Goal: Register for event/course

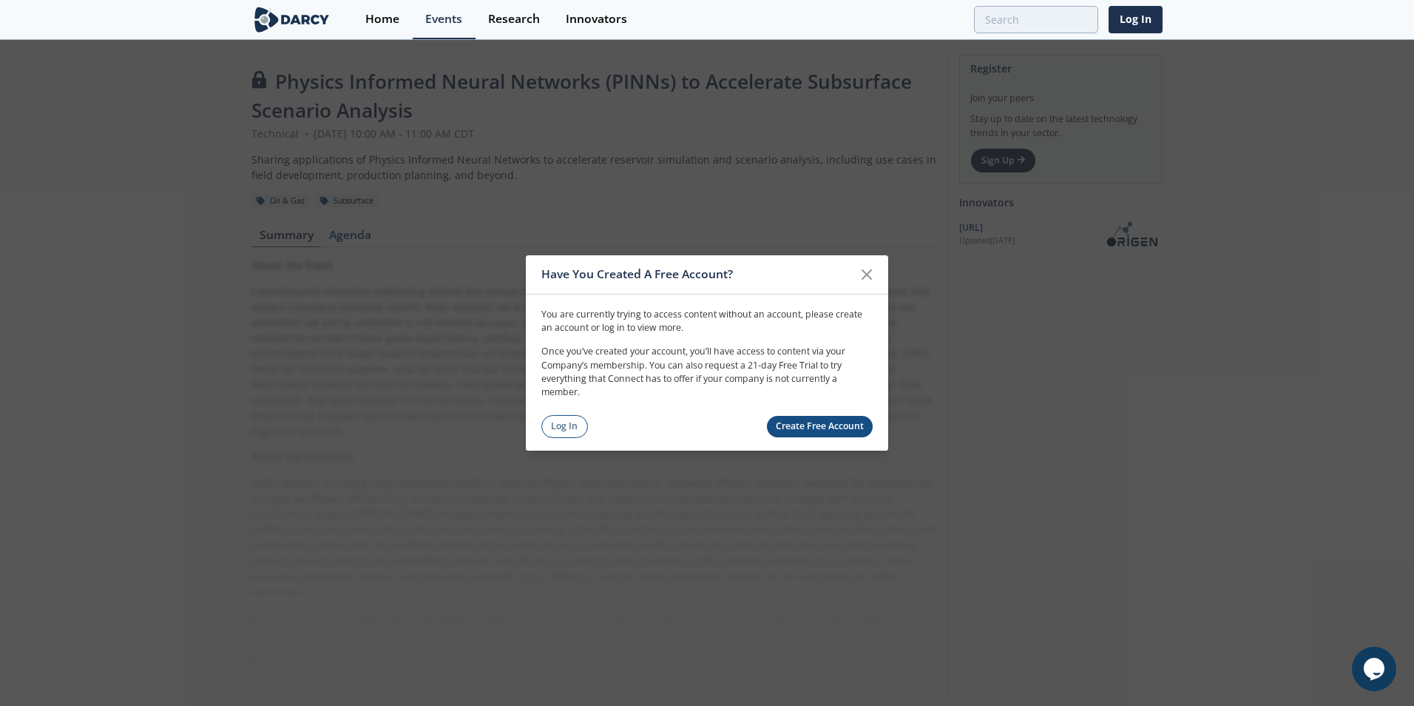
click at [555, 427] on link "Log In" at bounding box center [565, 426] width 47 height 23
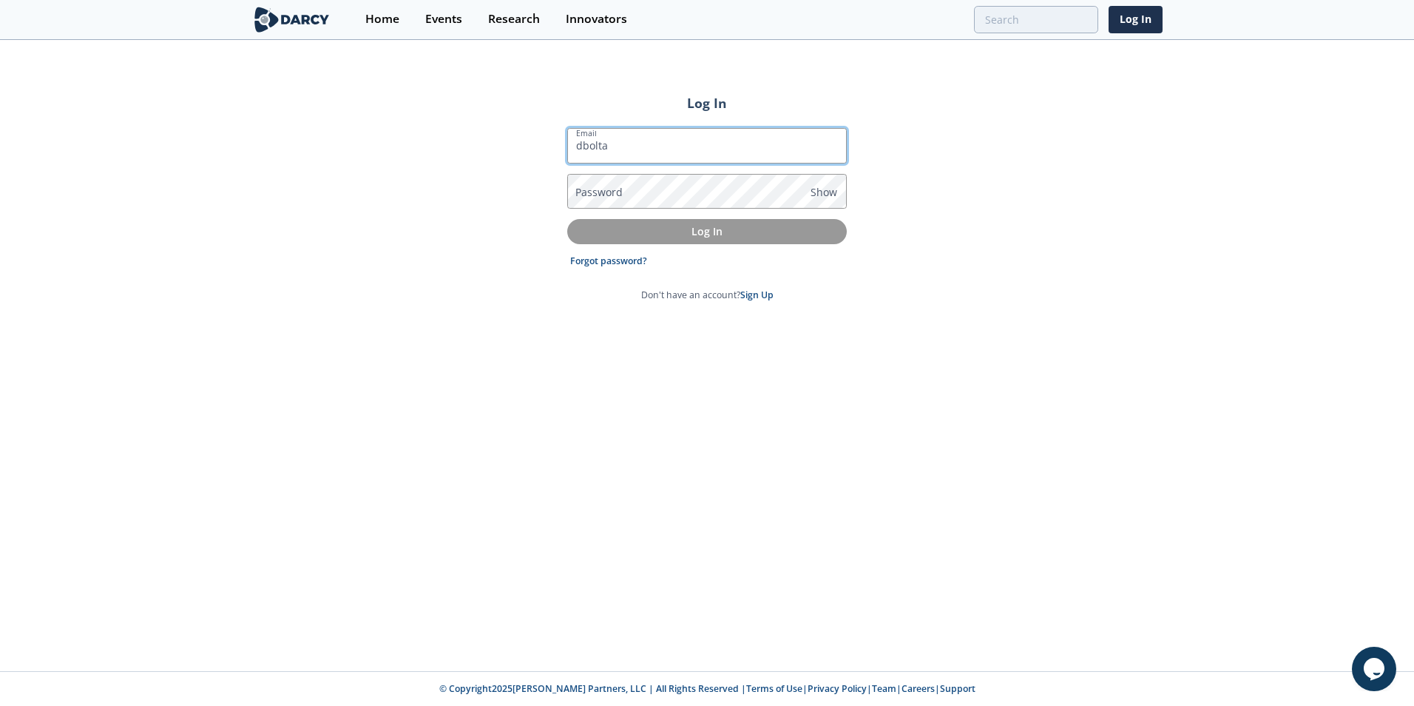
type input "dbolta@marathonoil.com"
click at [620, 262] on link "Forgot password?" at bounding box center [608, 260] width 77 height 13
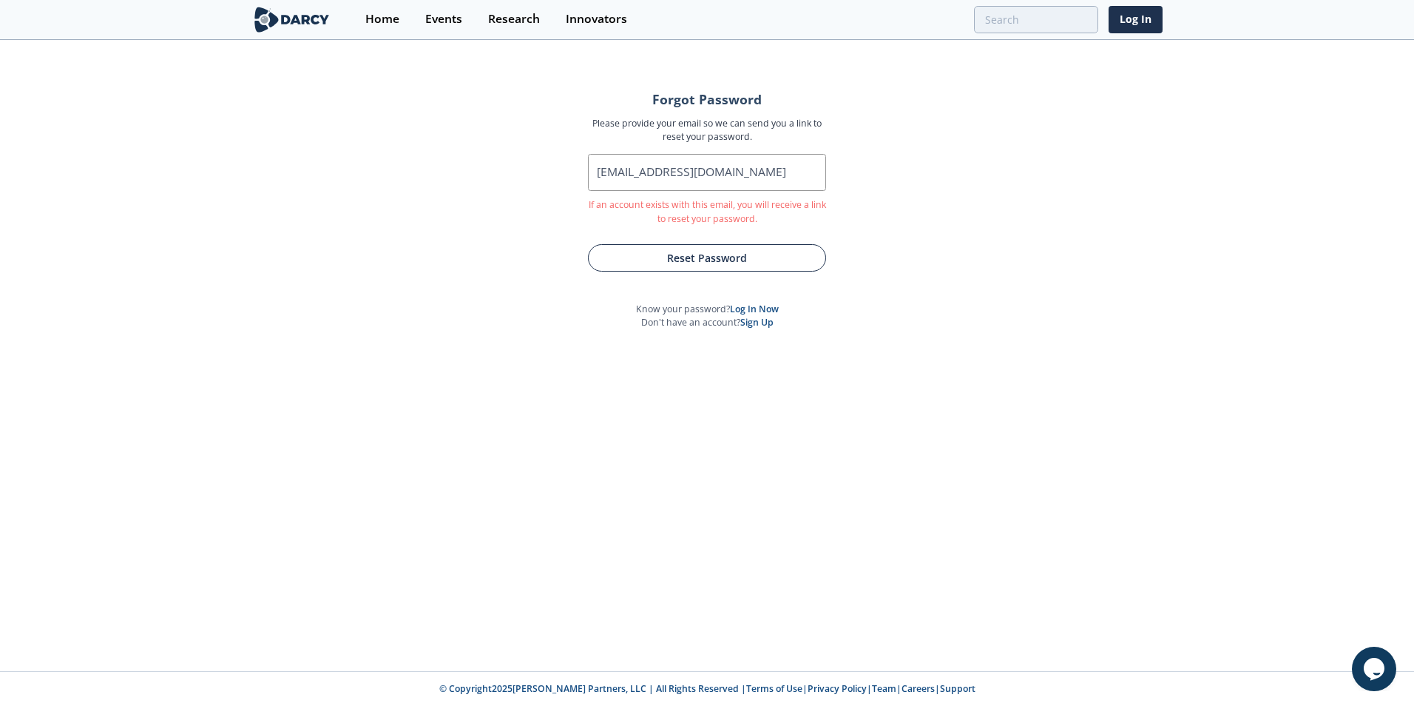
click at [646, 257] on button "Reset Password" at bounding box center [707, 257] width 238 height 27
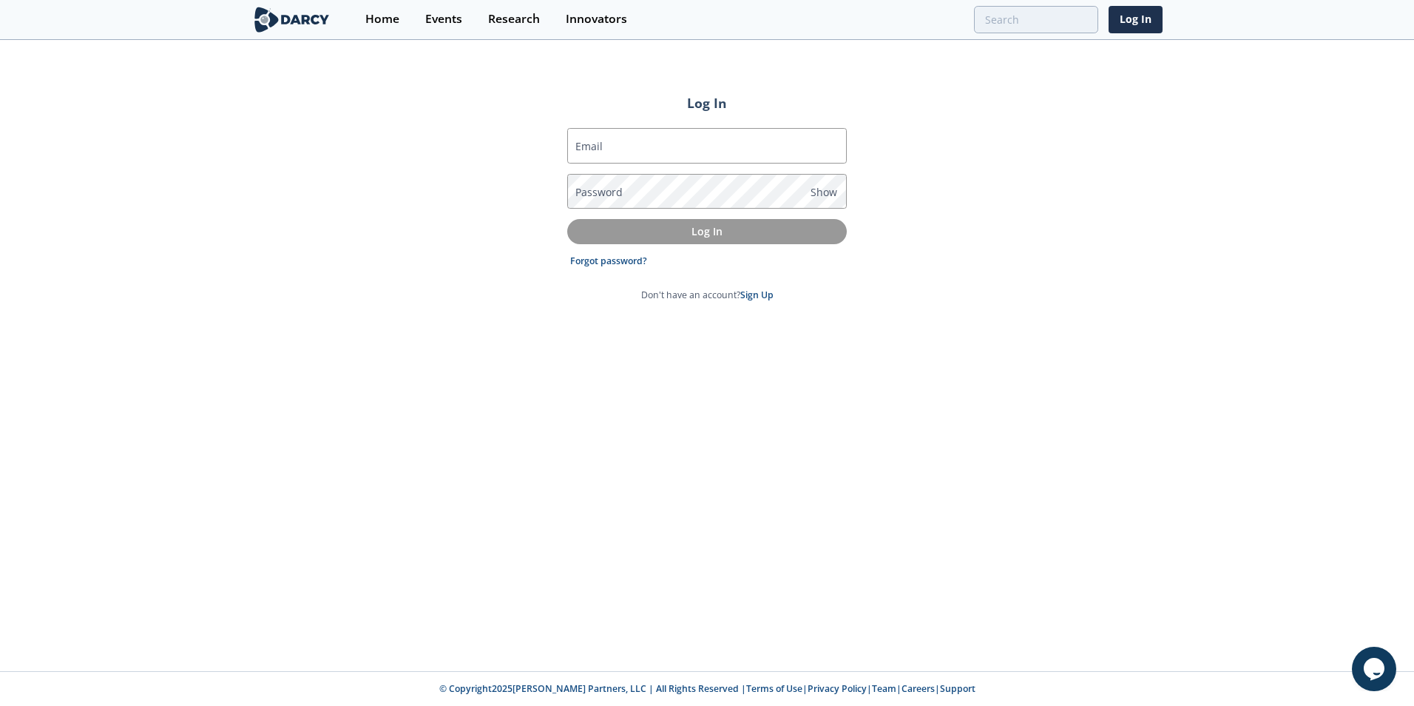
click at [762, 298] on link "Sign Up" at bounding box center [756, 295] width 33 height 13
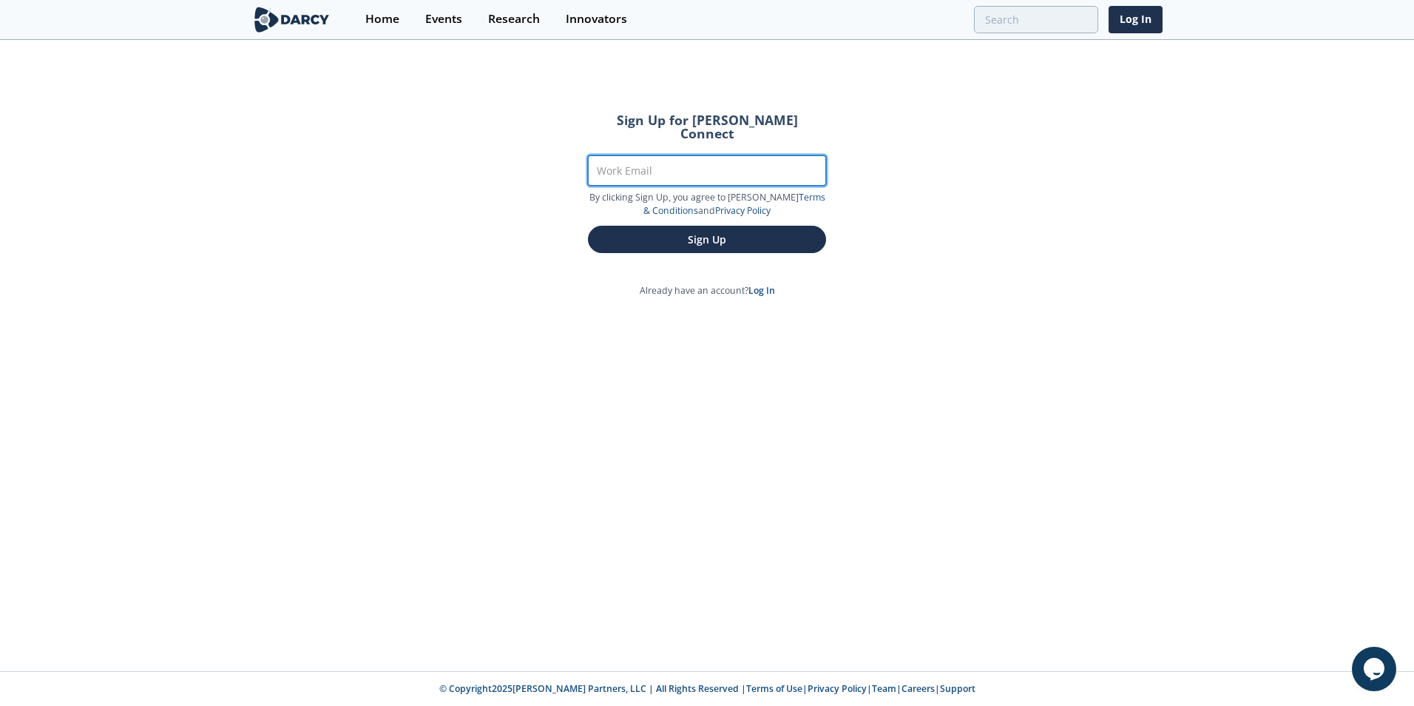
click at [681, 157] on input "Work Email" at bounding box center [707, 170] width 238 height 30
type input "[PERSON_NAME][EMAIL_ADDRESS][DOMAIN_NAME]"
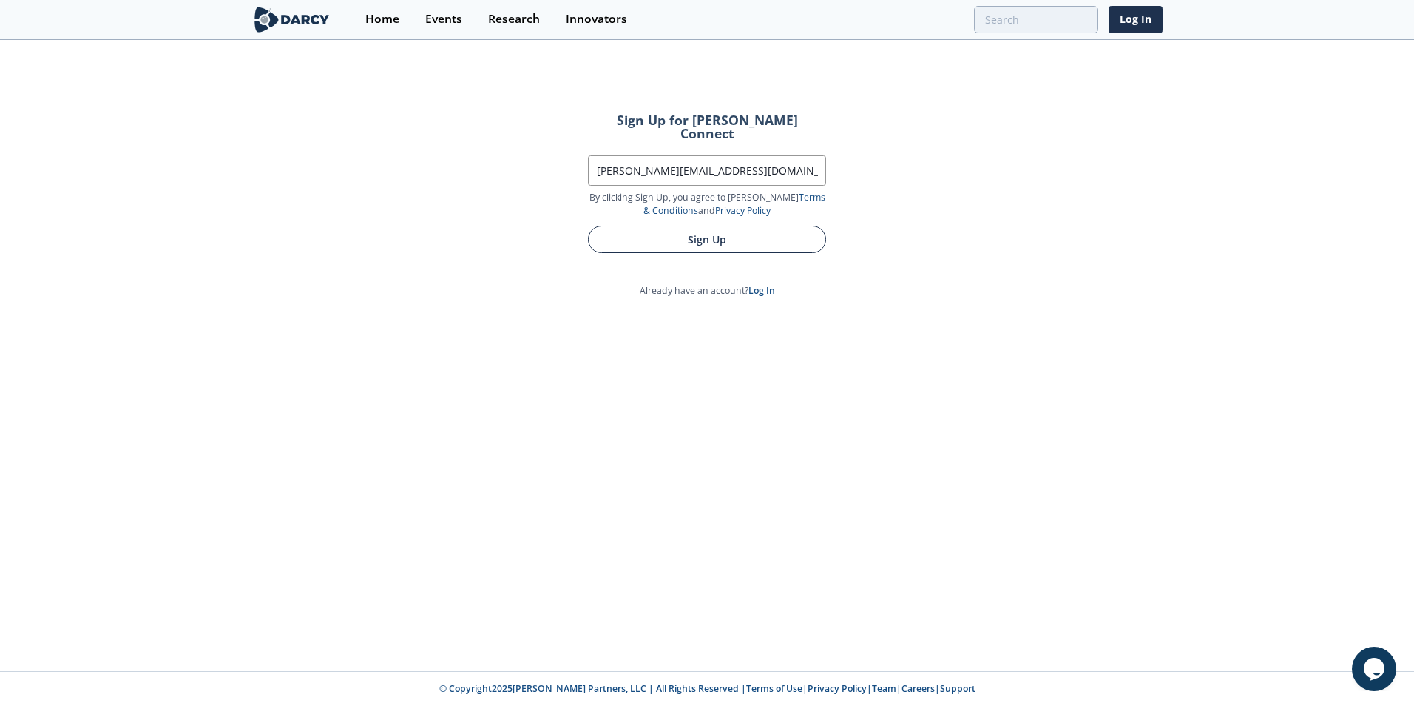
click at [709, 226] on button "Sign Up" at bounding box center [707, 239] width 238 height 27
click at [729, 230] on button "Sign Up" at bounding box center [707, 239] width 238 height 27
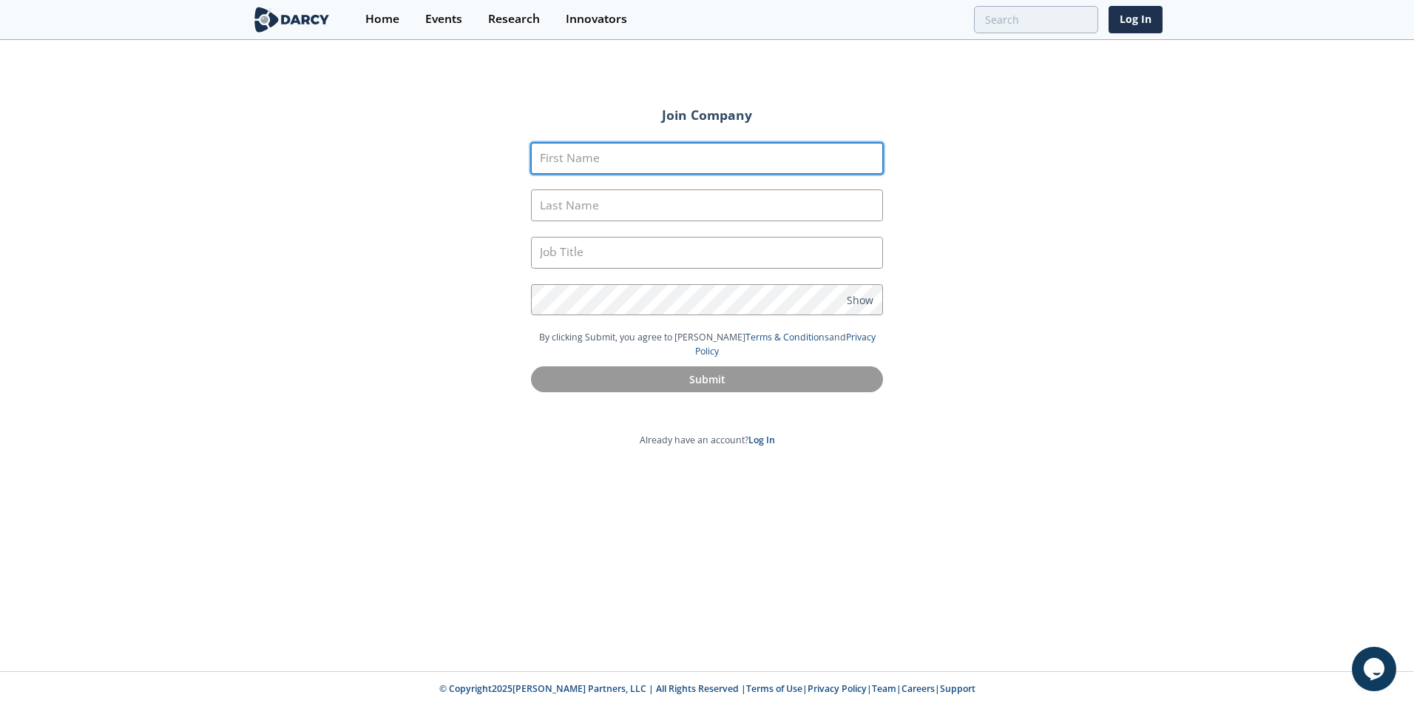
click at [653, 159] on input "First Name" at bounding box center [707, 159] width 352 height 32
type input "Daniel"
type input "Bolta"
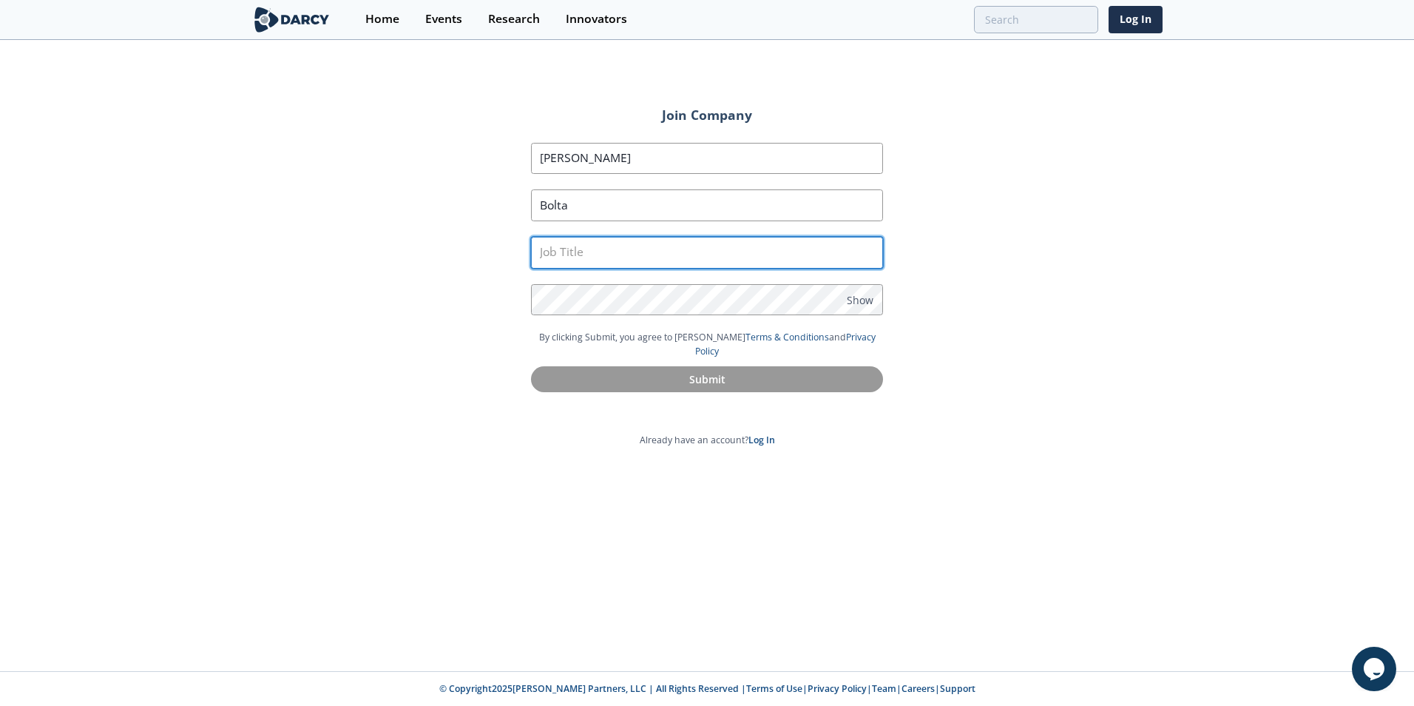
click at [604, 256] on input "text" at bounding box center [707, 253] width 352 height 32
type input "Reservoir Engineer"
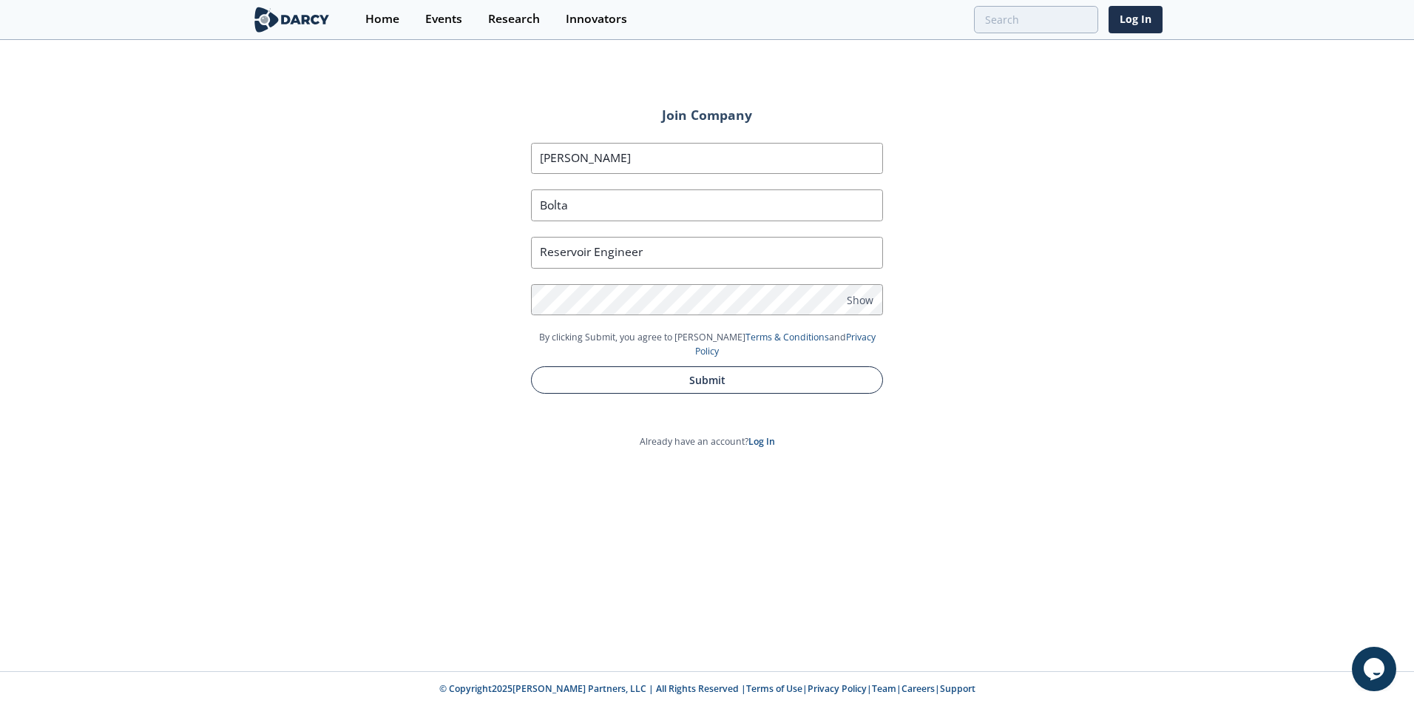
click at [726, 367] on button "Submit" at bounding box center [707, 379] width 352 height 27
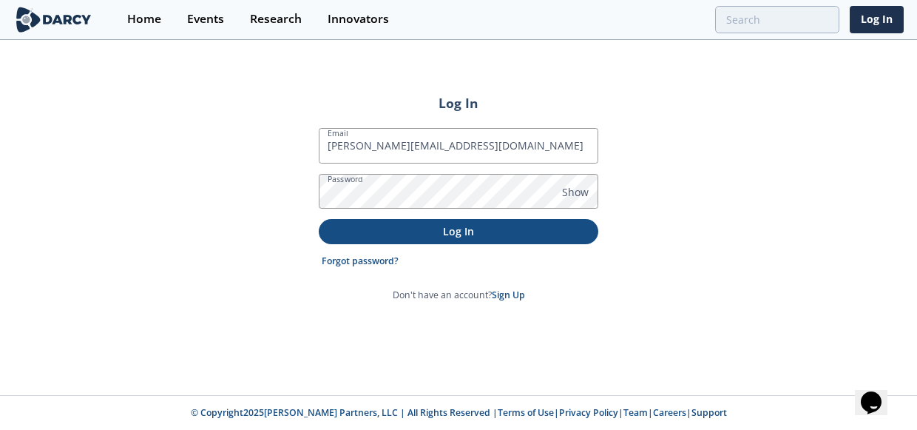
click at [427, 226] on p "Log In" at bounding box center [458, 231] width 259 height 16
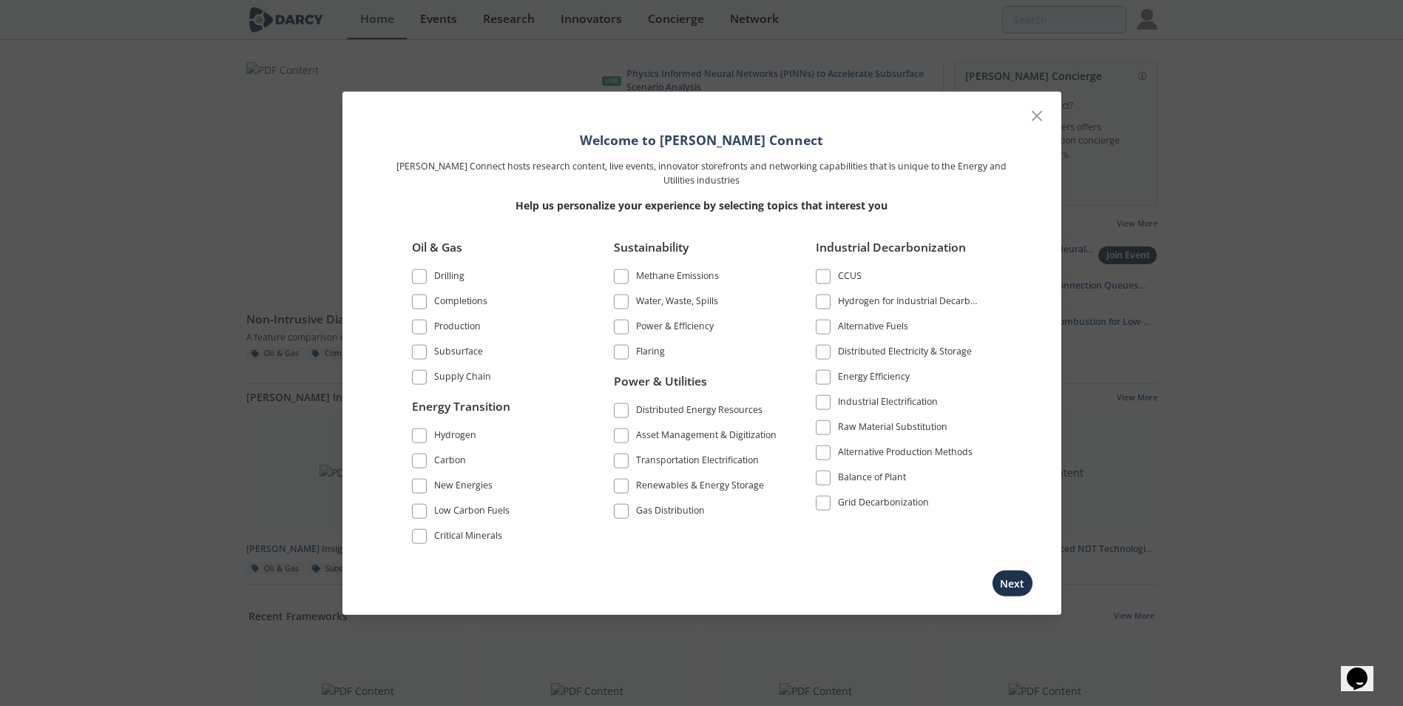
click at [419, 356] on span at bounding box center [419, 352] width 10 height 10
click at [419, 325] on span at bounding box center [419, 327] width 10 height 10
click at [421, 302] on span at bounding box center [419, 302] width 10 height 10
click at [423, 276] on span at bounding box center [419, 276] width 10 height 10
click at [1011, 590] on button "Next" at bounding box center [1012, 582] width 41 height 27
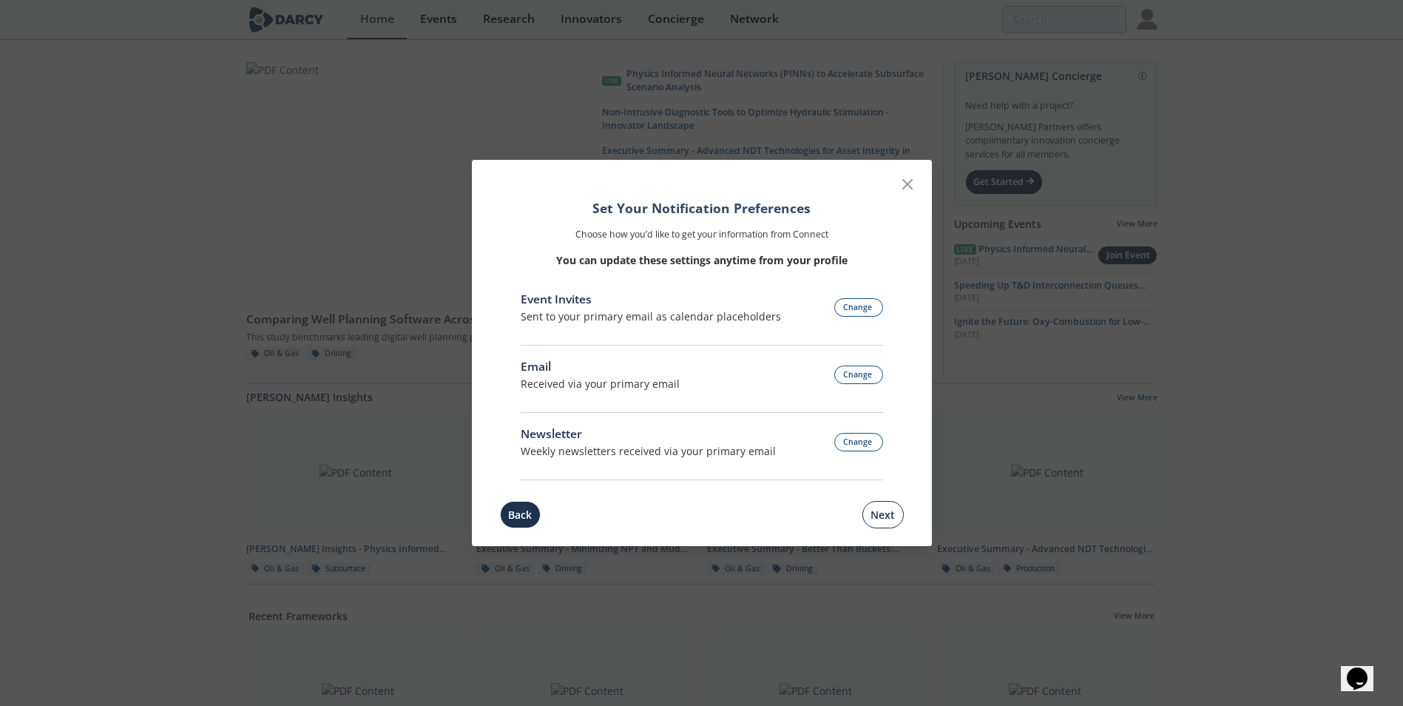
click at [866, 510] on button "Next" at bounding box center [883, 514] width 41 height 27
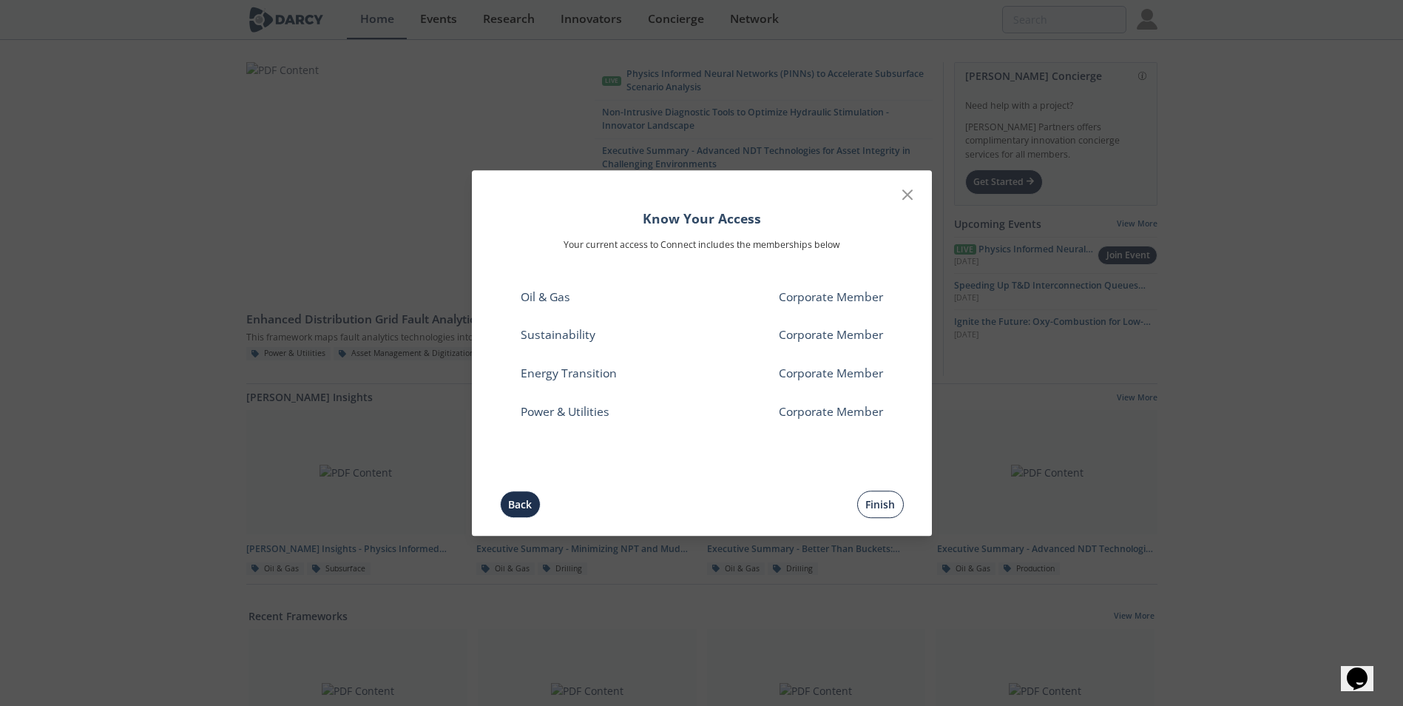
click at [877, 504] on button "Finish" at bounding box center [880, 503] width 47 height 27
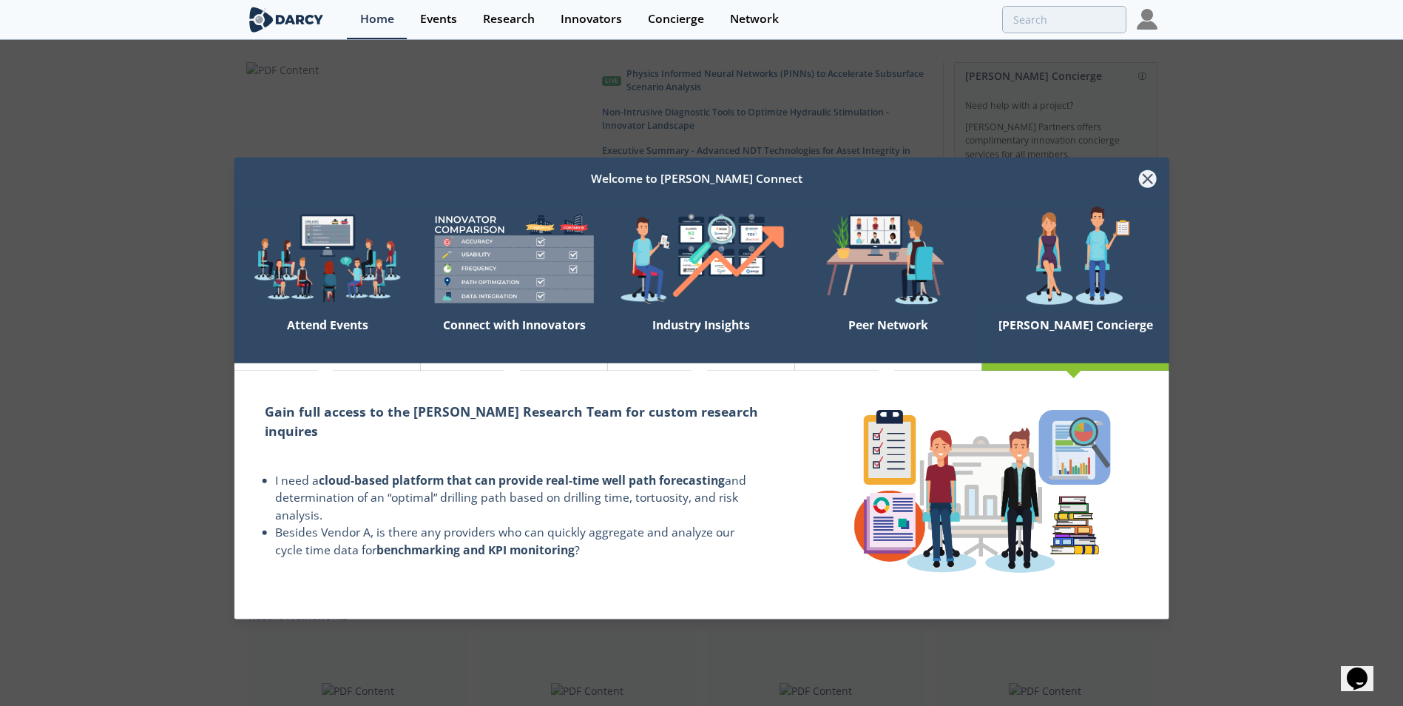
click at [1153, 180] on icon at bounding box center [1147, 179] width 18 height 18
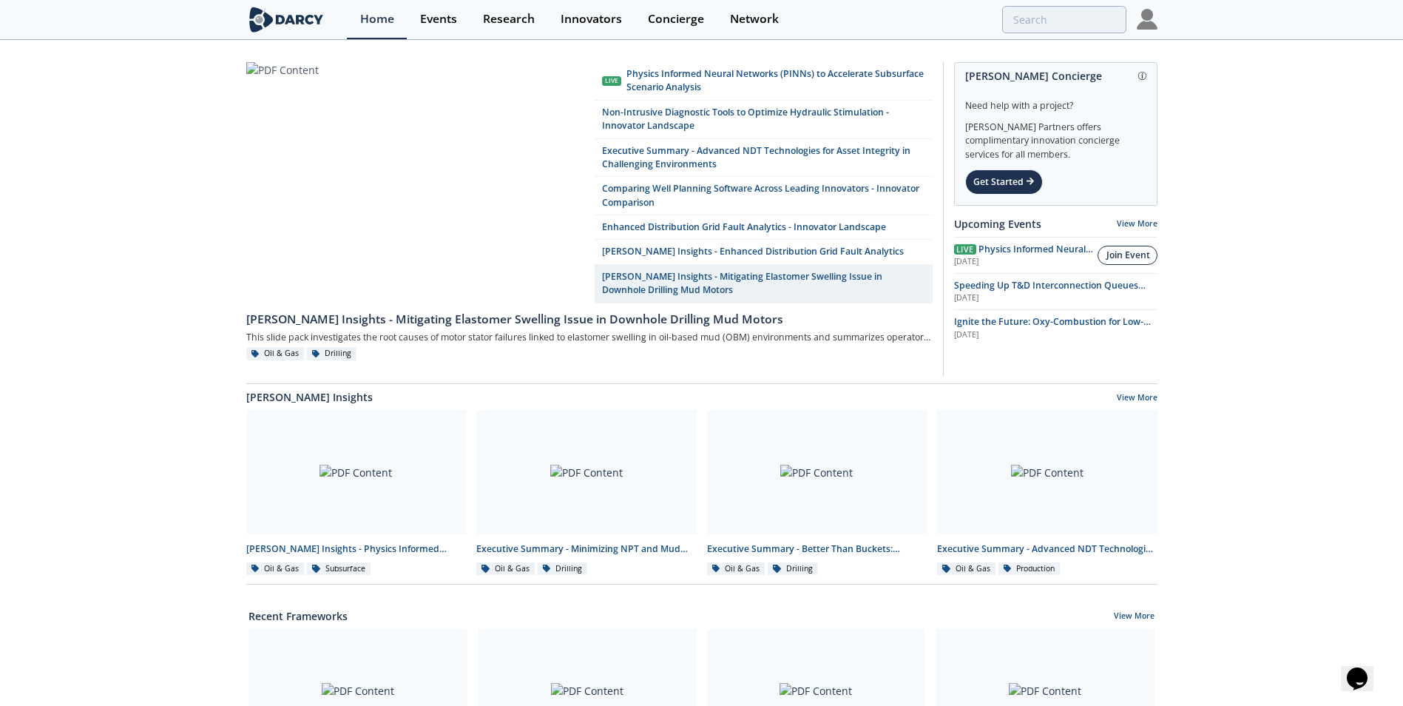
click at [1127, 257] on div "Join Event" at bounding box center [1129, 255] width 44 height 13
